Goal: Find specific page/section: Find specific page/section

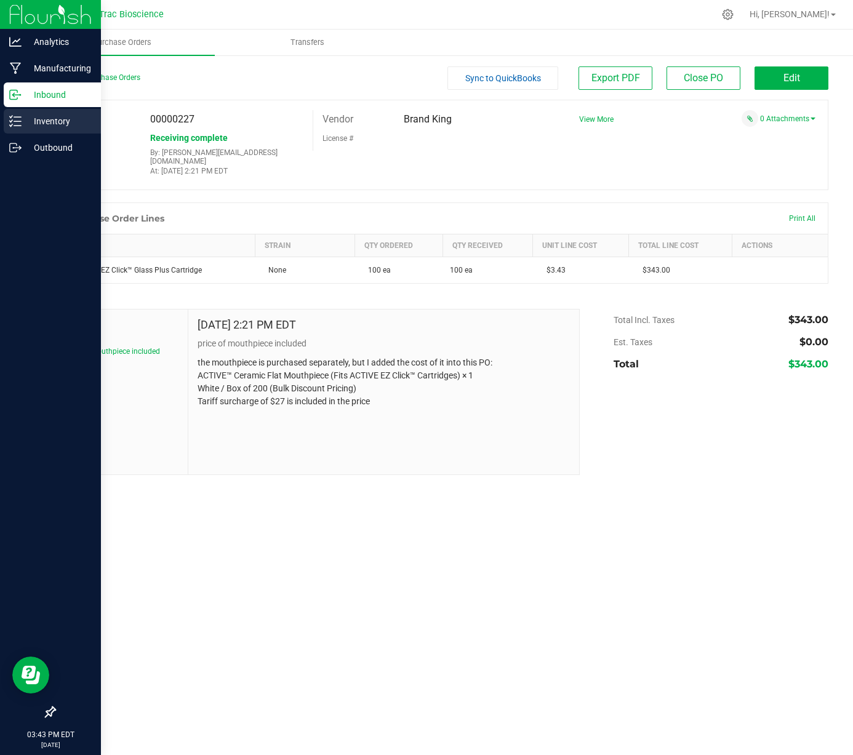
click at [59, 119] on p "Inventory" at bounding box center [59, 121] width 74 height 15
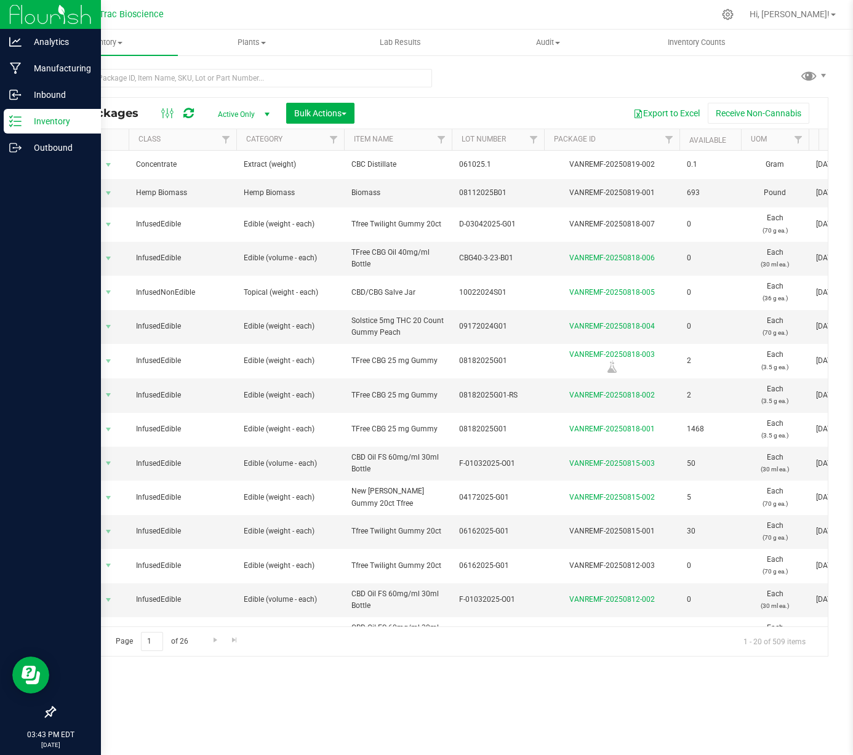
click at [31, 118] on p "Inventory" at bounding box center [59, 121] width 74 height 15
click at [28, 17] on img at bounding box center [50, 14] width 82 height 29
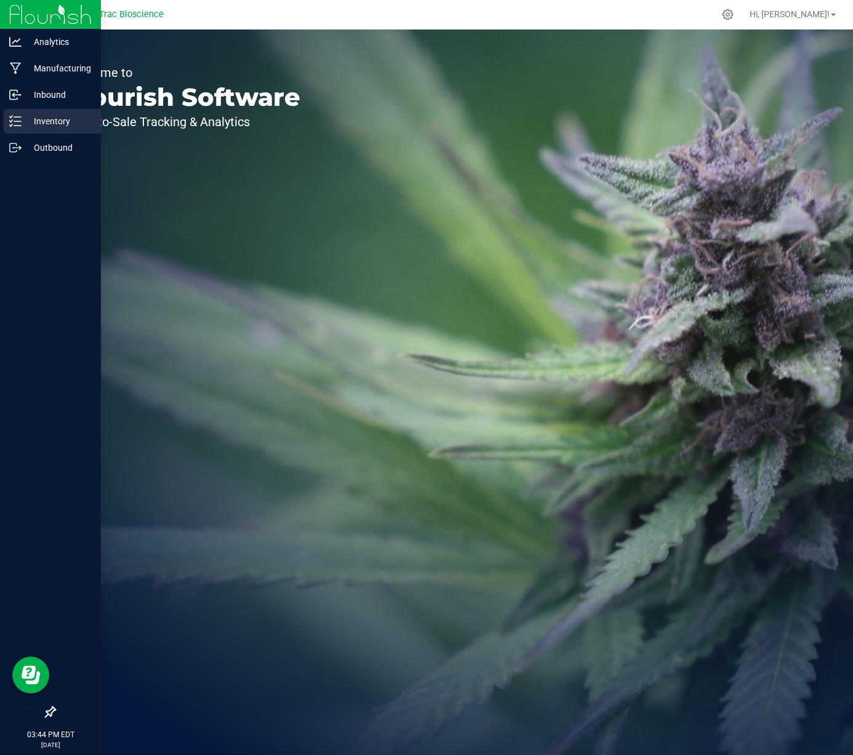
click at [38, 122] on p "Inventory" at bounding box center [59, 121] width 74 height 15
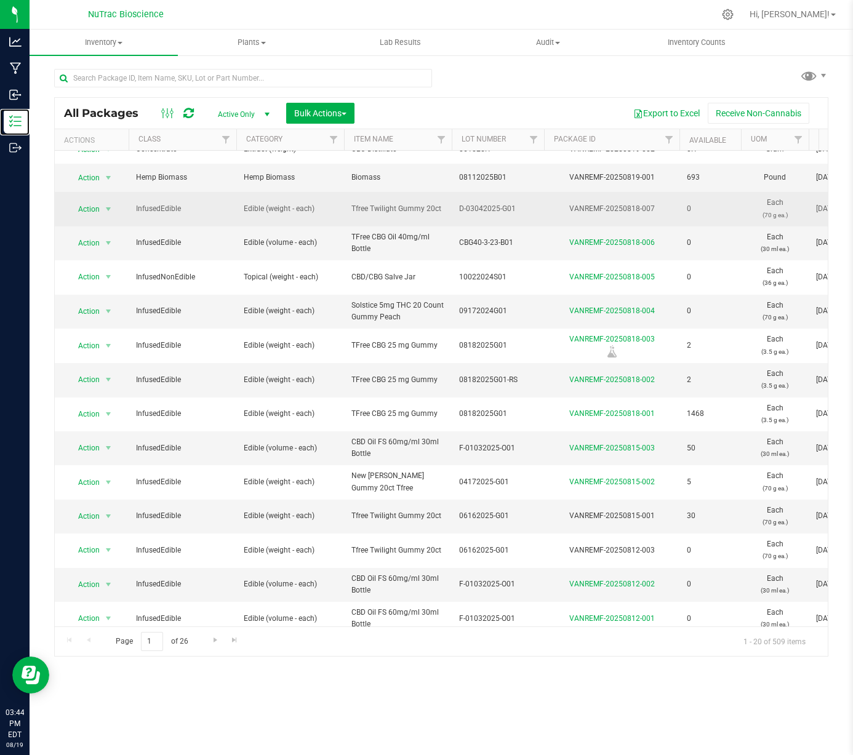
scroll to position [4, 0]
